Goal: Task Accomplishment & Management: Use online tool/utility

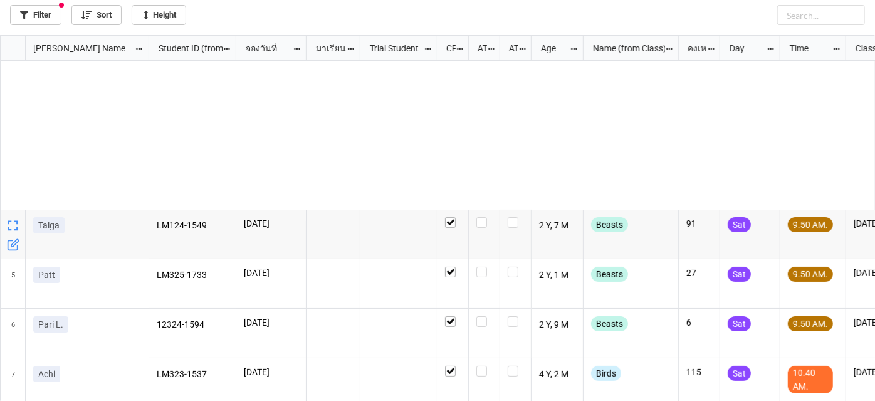
scroll to position [359, 868]
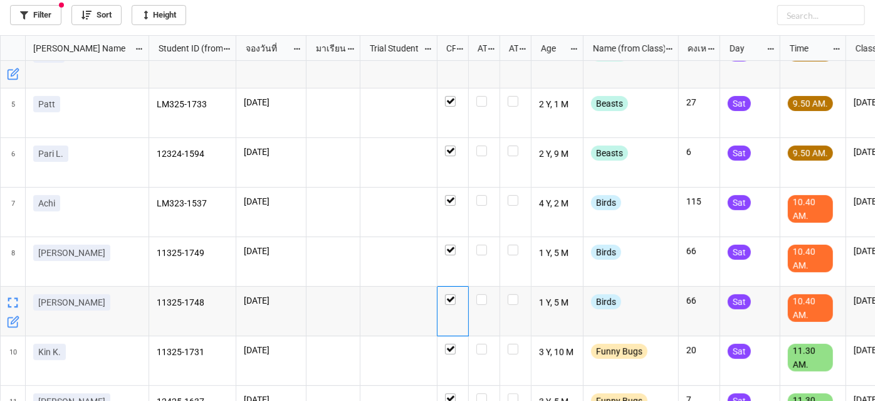
click at [43, 4] on div "Filter Sort Height" at bounding box center [437, 12] width 855 height 25
click at [41, 15] on link "Filter" at bounding box center [35, 15] width 51 height 20
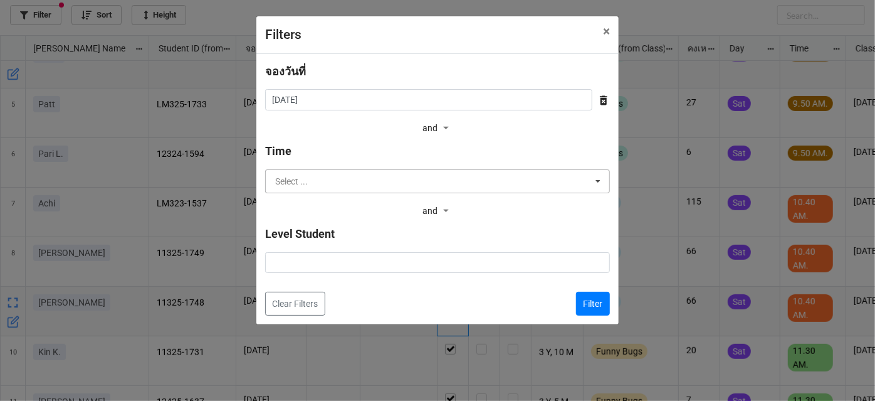
click at [433, 181] on input "text" at bounding box center [437, 181] width 343 height 23
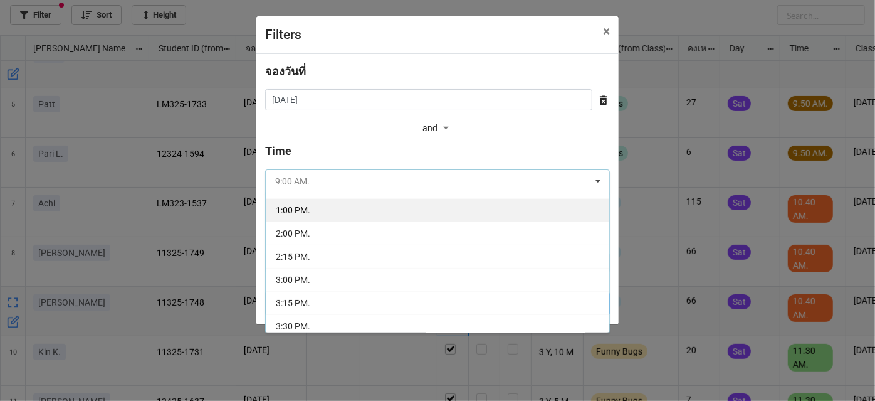
scroll to position [56, 0]
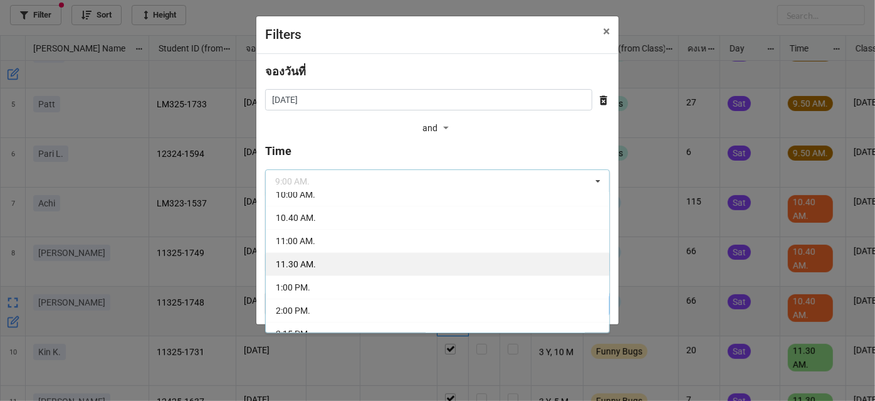
drag, startPoint x: 387, startPoint y: 265, endPoint x: 480, endPoint y: 280, distance: 94.7
click at [386, 265] on div "11.30 AM." at bounding box center [437, 263] width 343 height 23
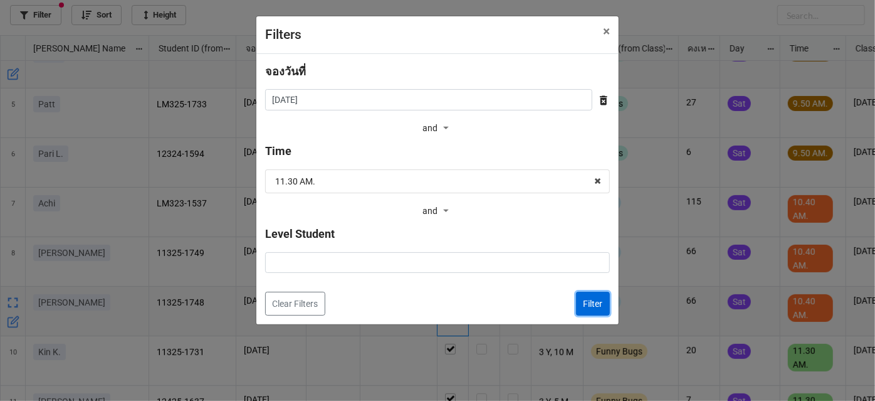
click at [591, 307] on button "Filter" at bounding box center [593, 303] width 34 height 24
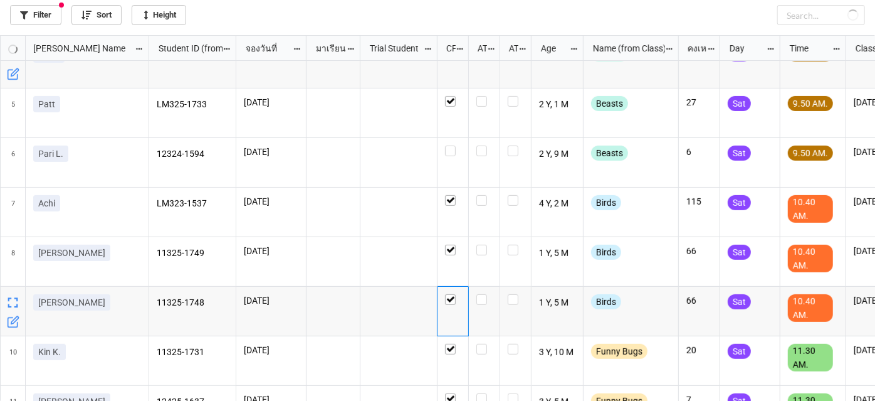
checkbox input "false"
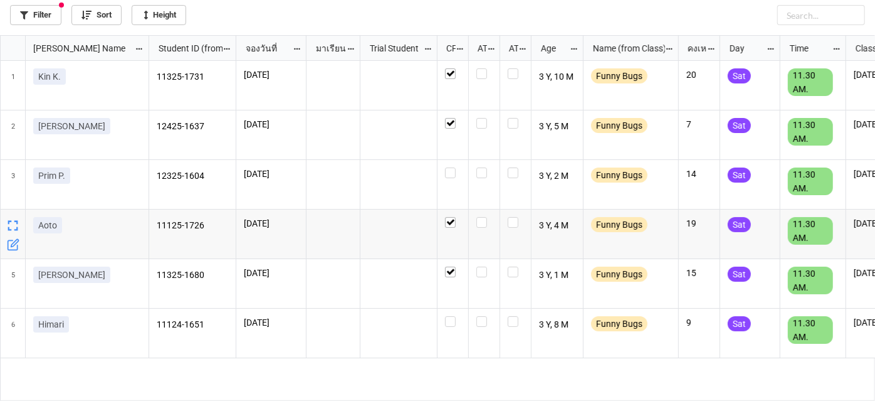
scroll to position [0, 0]
click at [450, 316] on label "grid" at bounding box center [453, 316] width 16 height 0
click at [448, 167] on label "grid" at bounding box center [453, 167] width 16 height 0
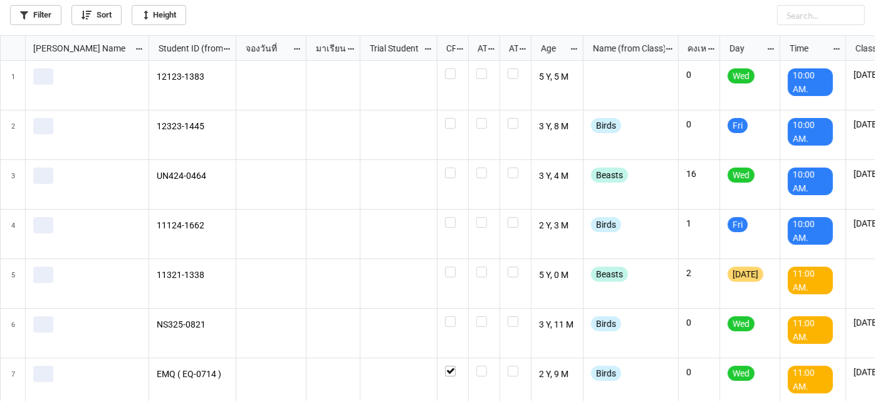
scroll to position [359, 868]
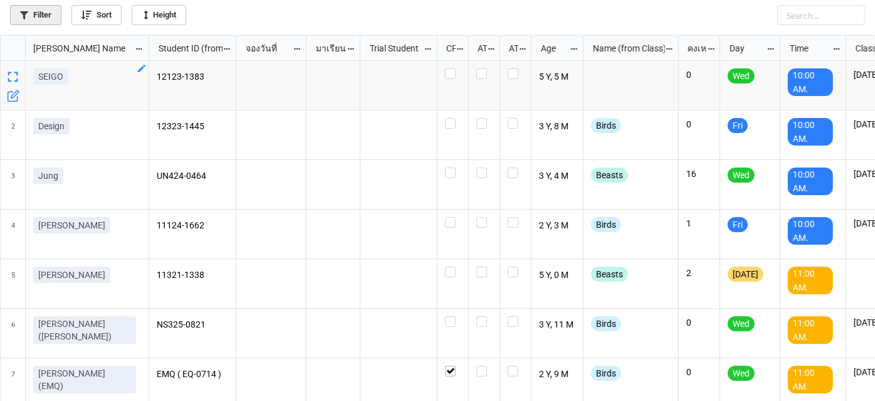
click at [48, 13] on link "Filter" at bounding box center [35, 15] width 51 height 20
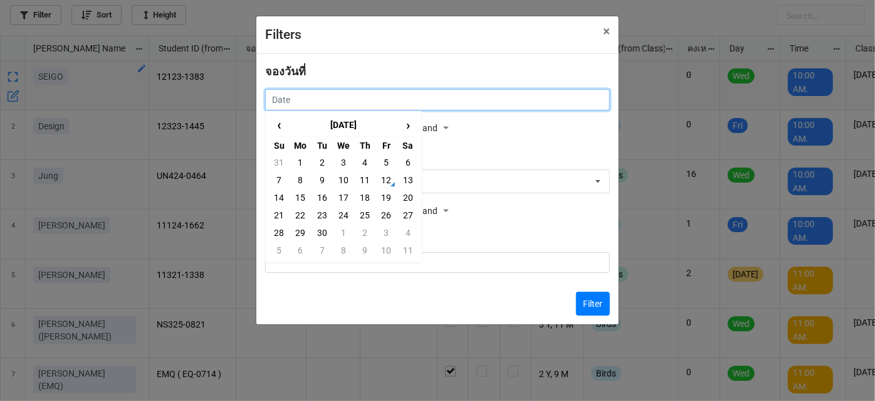
drag, startPoint x: 504, startPoint y: 105, endPoint x: 488, endPoint y: 150, distance: 47.8
click at [503, 104] on input "text" at bounding box center [437, 99] width 345 height 21
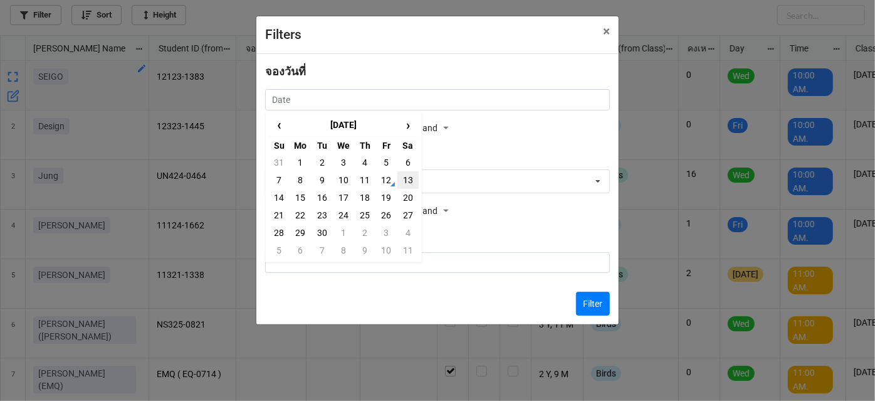
click at [399, 186] on td "13" at bounding box center [407, 180] width 21 height 18
type input "13/9/2025"
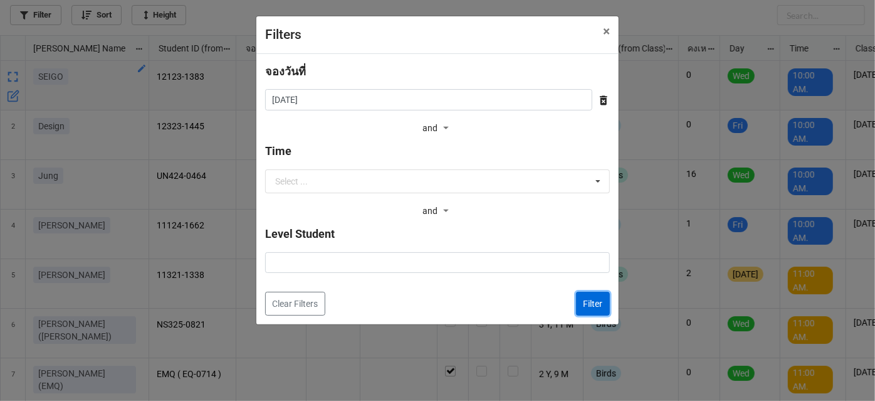
click at [586, 302] on button "Filter" at bounding box center [593, 303] width 34 height 24
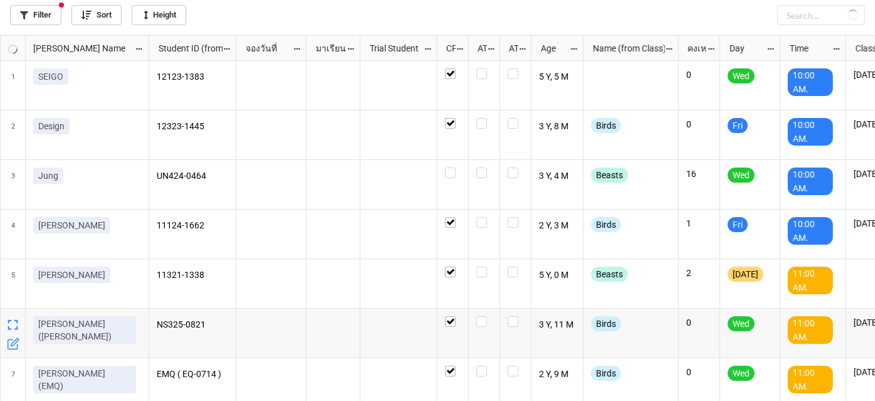
checkbox input "true"
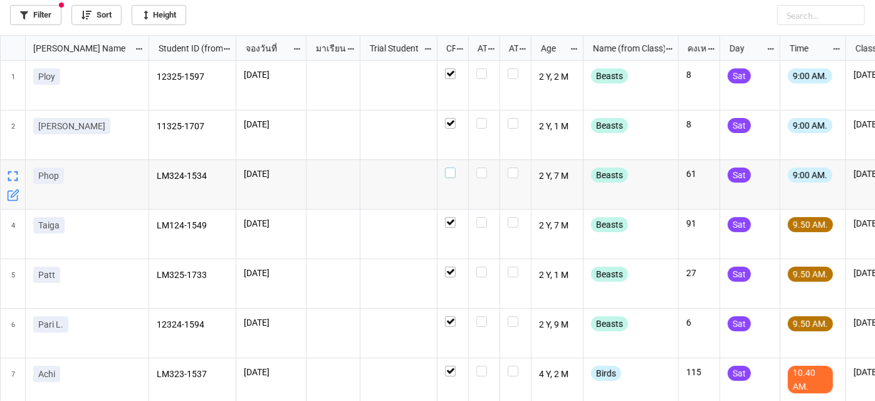
click at [453, 167] on label "grid" at bounding box center [453, 167] width 16 height 0
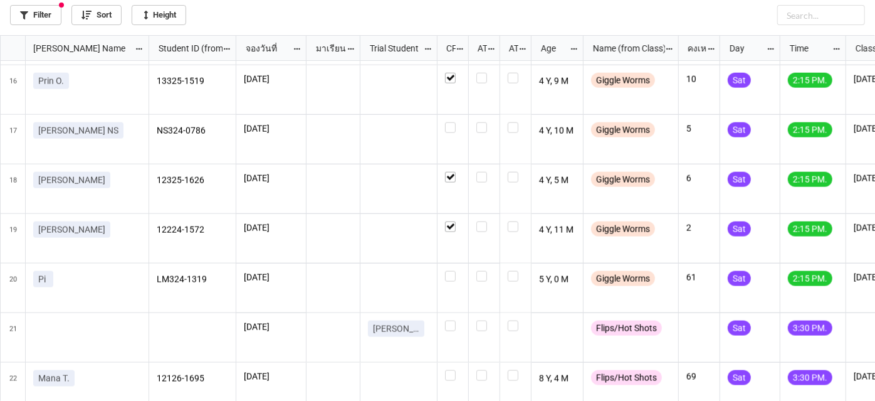
scroll to position [740, 0]
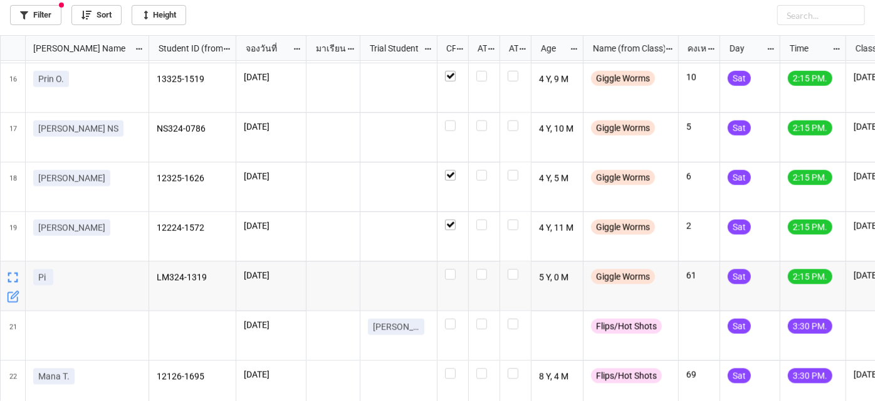
click at [14, 296] on icon "grid" at bounding box center [15, 295] width 8 height 8
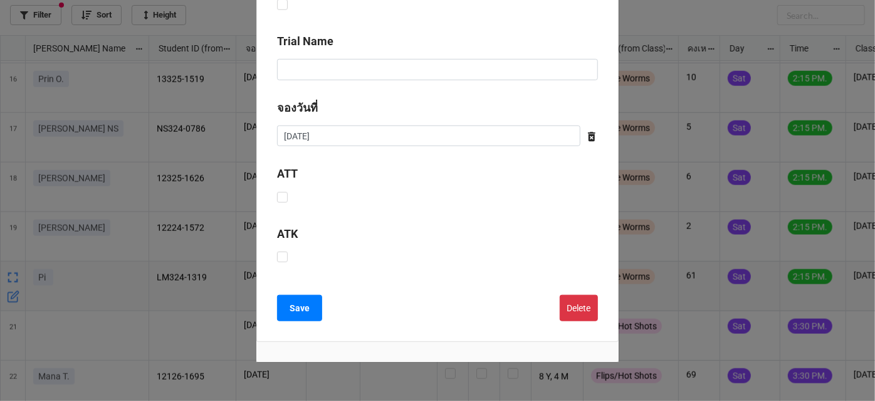
scroll to position [493, 0]
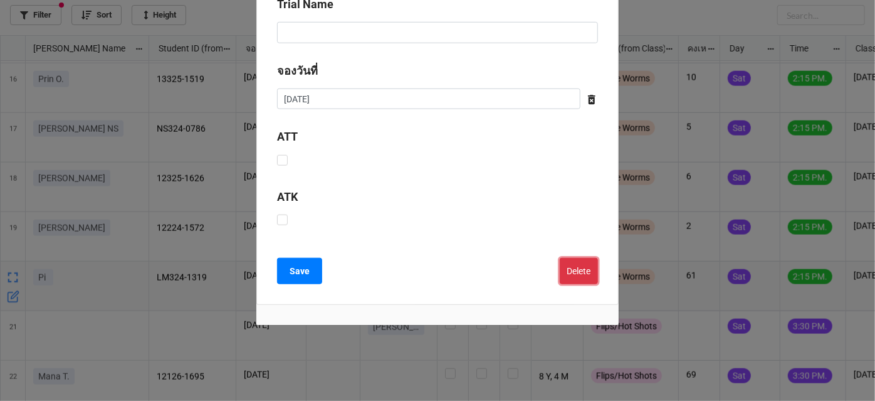
click at [572, 267] on button "Delete" at bounding box center [579, 271] width 38 height 26
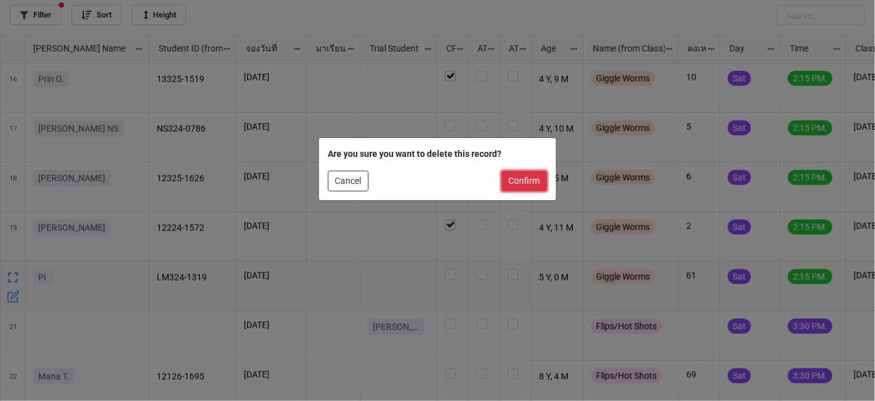
click at [532, 184] on button "Confirm" at bounding box center [524, 180] width 46 height 21
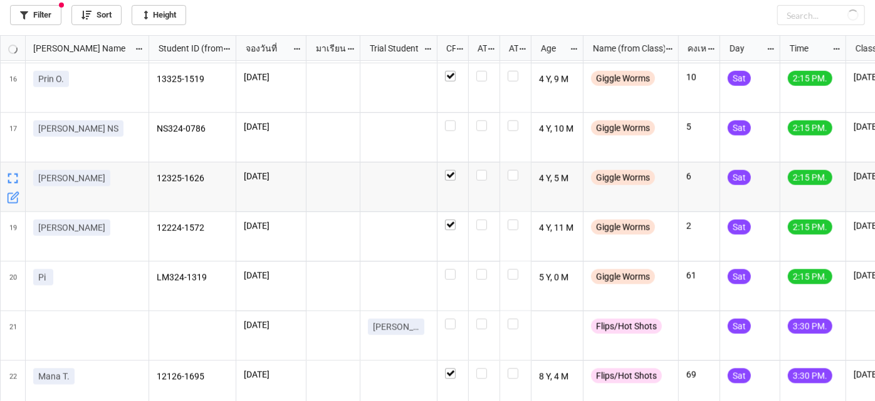
checkbox input "true"
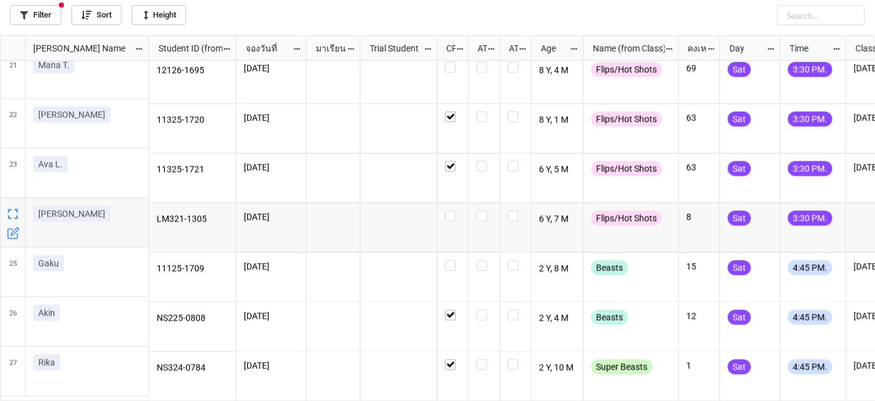
scroll to position [1002, 0]
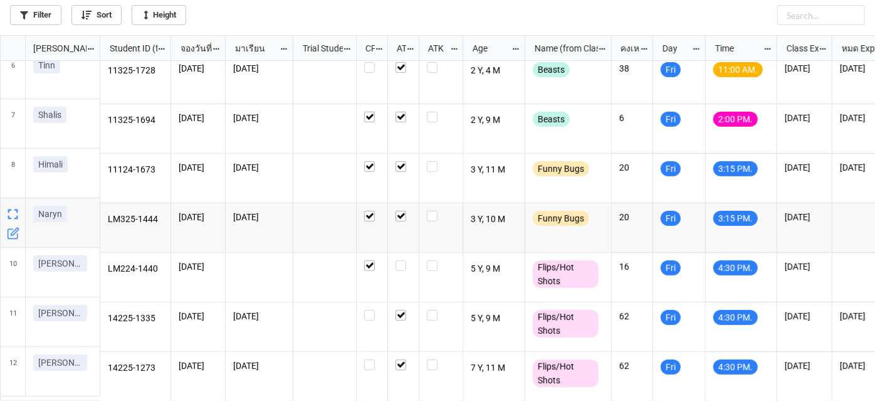
scroll to position [259, 0]
click at [396, 260] on label "grid" at bounding box center [404, 260] width 16 height 0
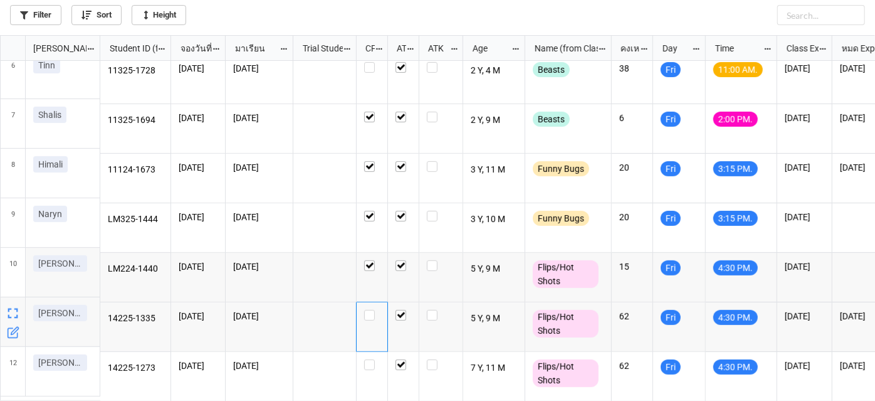
click at [369, 314] on div "grid" at bounding box center [372, 327] width 31 height 50
click at [369, 359] on label "grid" at bounding box center [372, 359] width 16 height 0
click at [370, 310] on label "grid" at bounding box center [372, 310] width 16 height 0
